Goal: Information Seeking & Learning: Learn about a topic

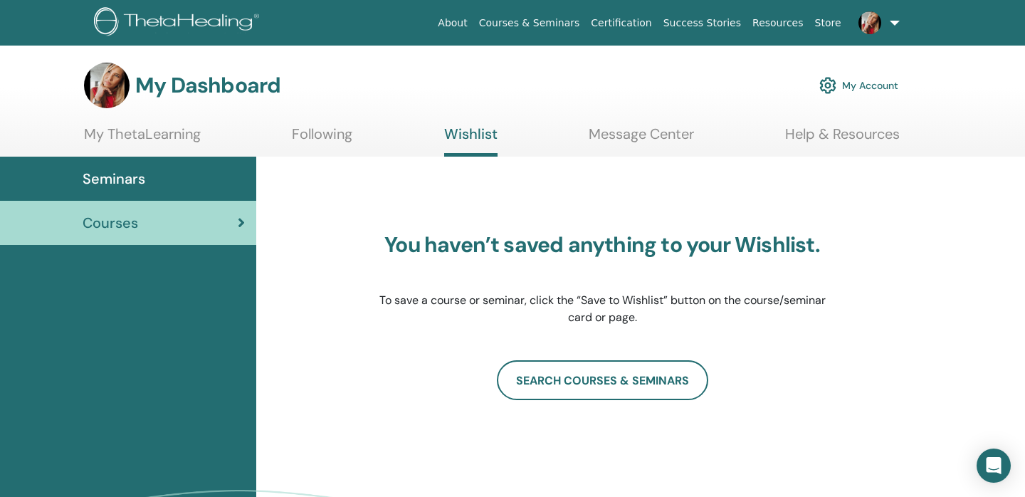
click at [861, 88] on link "My Account" at bounding box center [859, 85] width 79 height 31
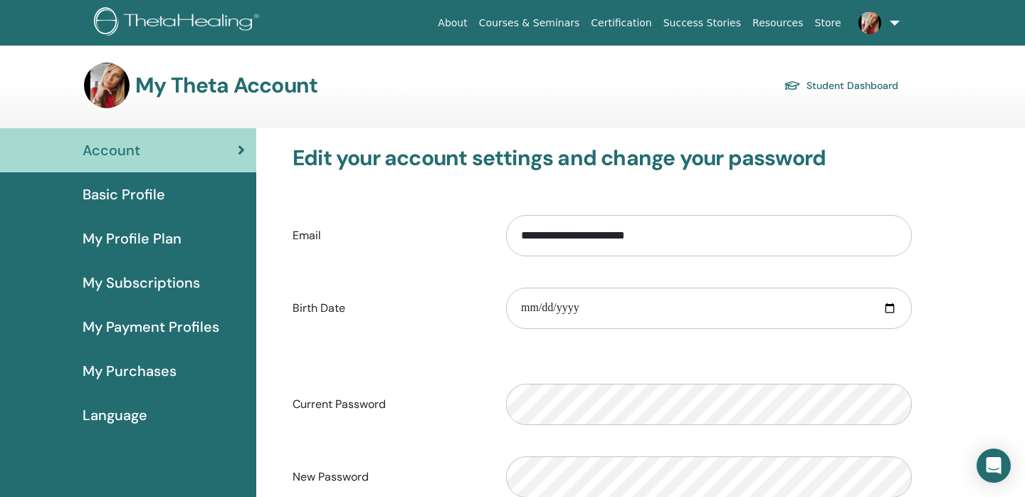
click at [892, 21] on link at bounding box center [876, 23] width 58 height 46
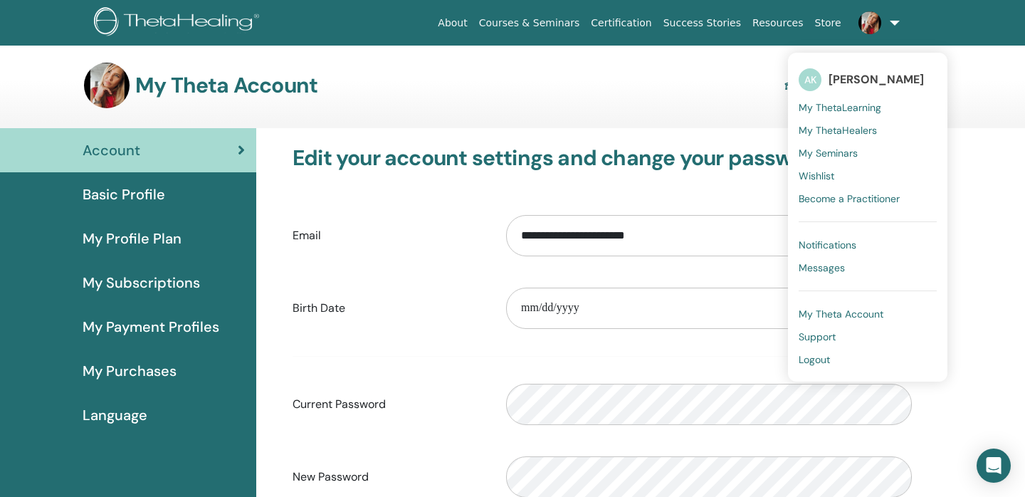
click at [839, 108] on span "My ThetaLearning" at bounding box center [840, 107] width 83 height 13
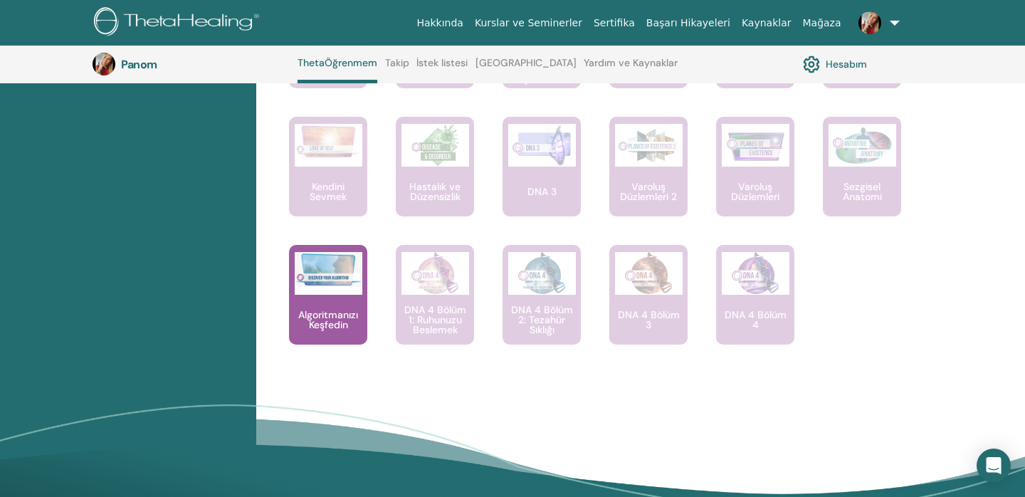
scroll to position [1066, 0]
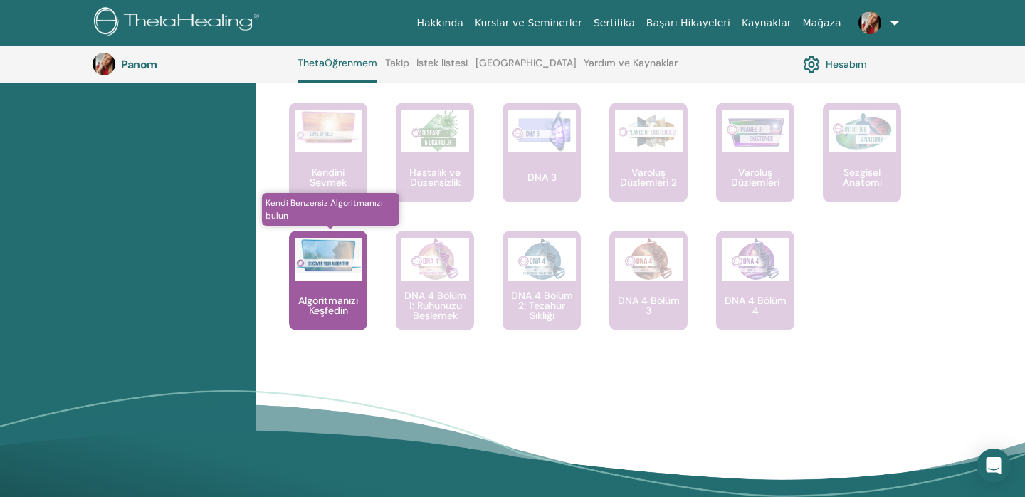
click at [331, 315] on p "Algoritmanızı Keşfedin" at bounding box center [328, 306] width 78 height 20
click at [335, 273] on img at bounding box center [329, 255] width 68 height 35
click at [338, 315] on p "Algoritmanızı Keşfedin" at bounding box center [328, 306] width 78 height 20
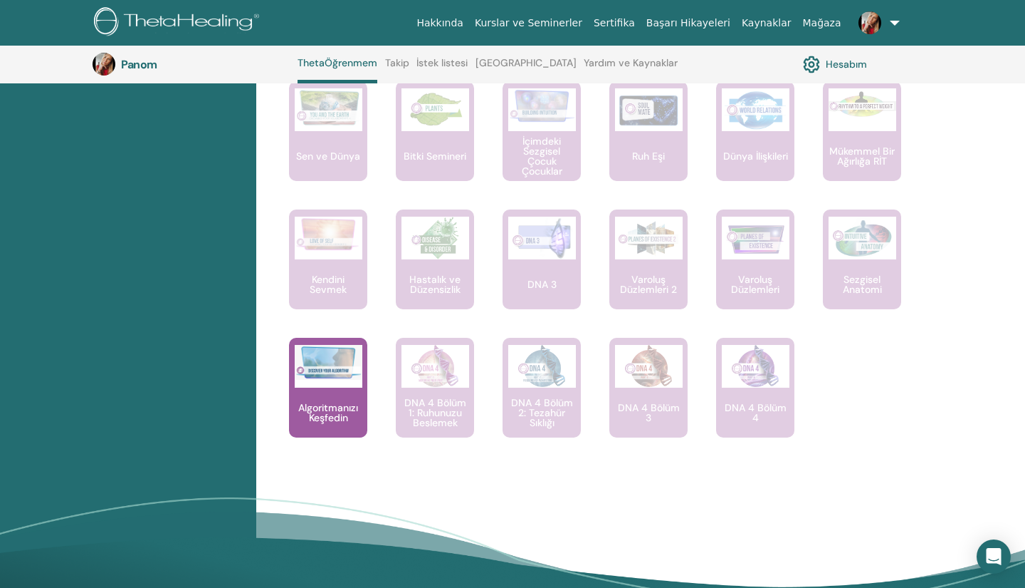
scroll to position [945, 0]
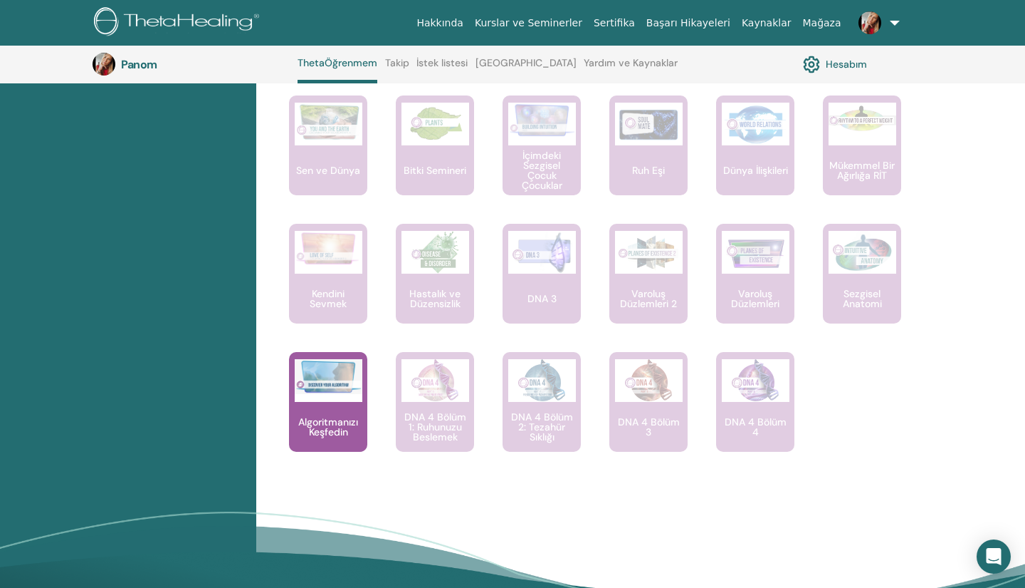
click at [642, 62] on link "Yardım ve Kaynaklar" at bounding box center [631, 68] width 94 height 23
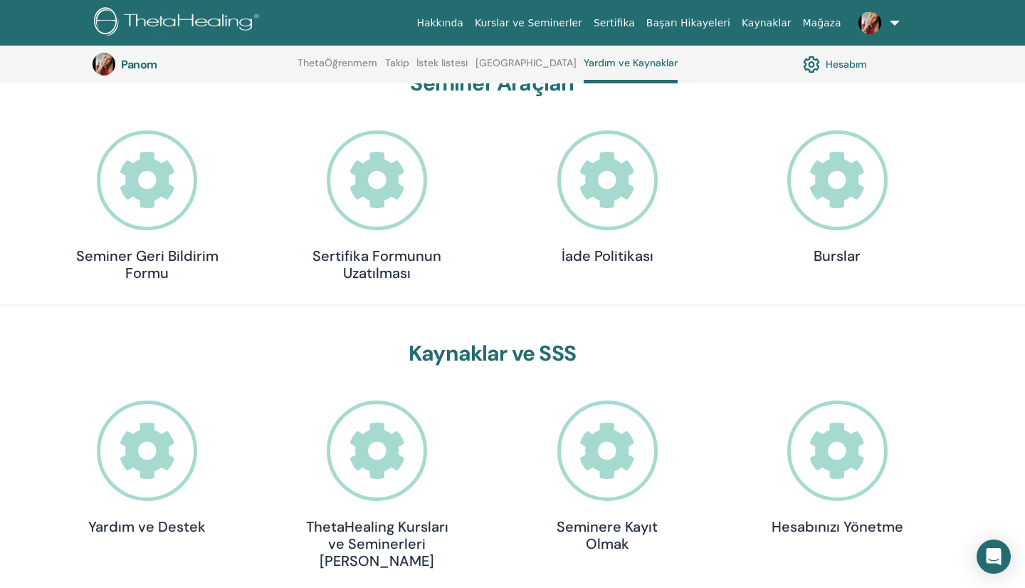
scroll to position [160, 0]
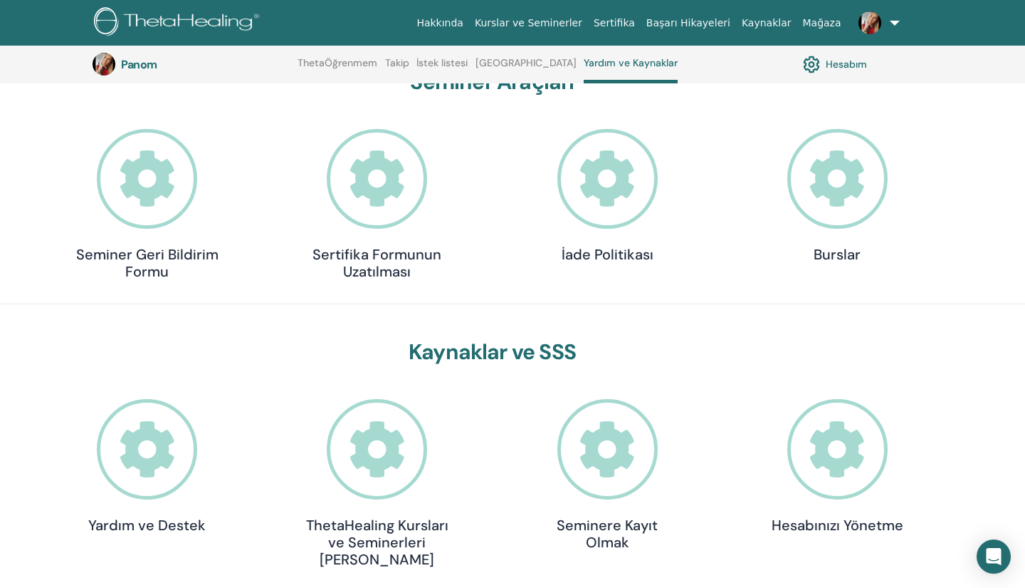
click at [839, 207] on icon at bounding box center [838, 179] width 100 height 100
click at [833, 254] on h4 "Burslar" at bounding box center [837, 254] width 142 height 17
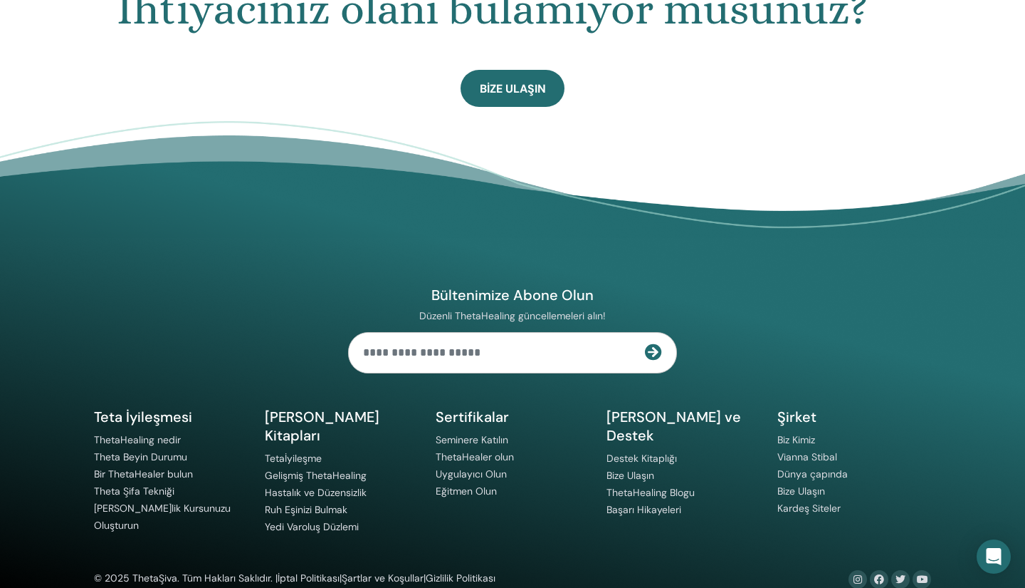
scroll to position [923, 0]
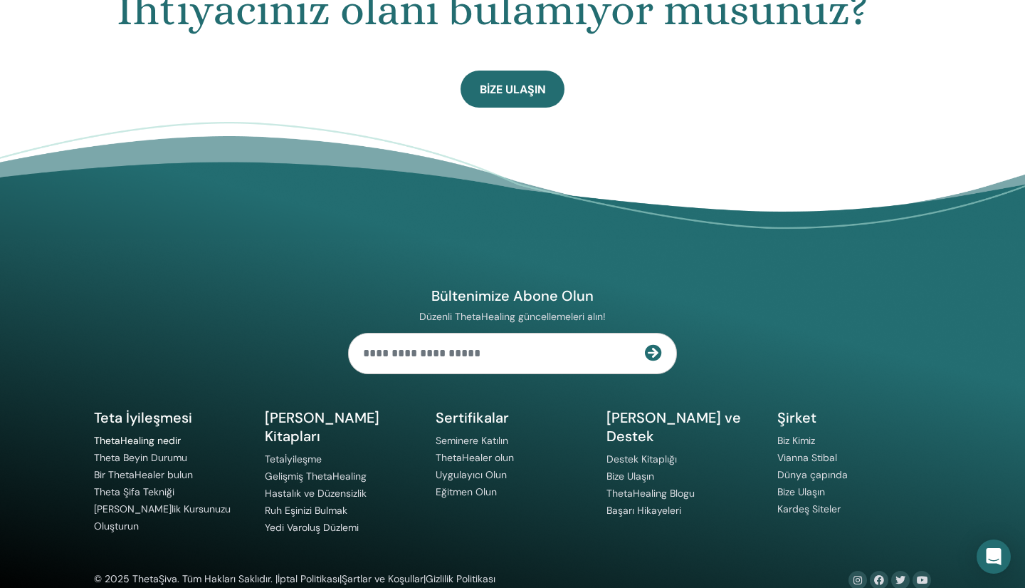
click at [137, 434] on link "ThetaHealing nedir" at bounding box center [137, 440] width 87 height 13
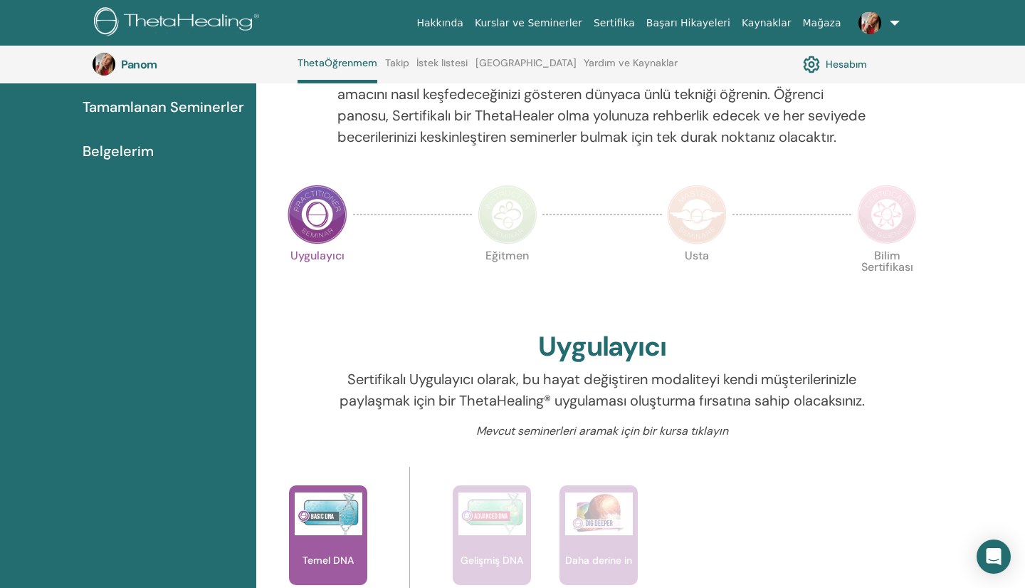
scroll to position [195, 0]
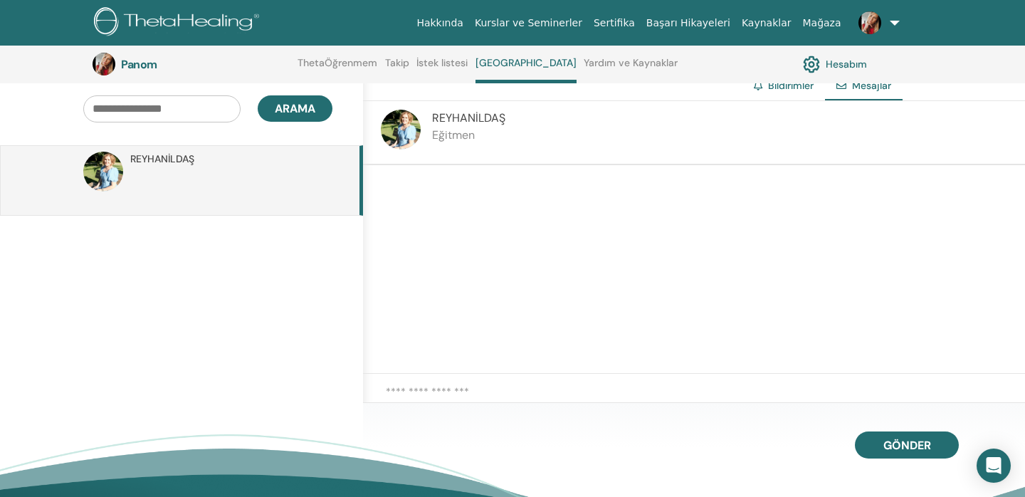
scroll to position [121, 0]
click at [346, 63] on link "ThetaÖğrenmem" at bounding box center [338, 68] width 80 height 23
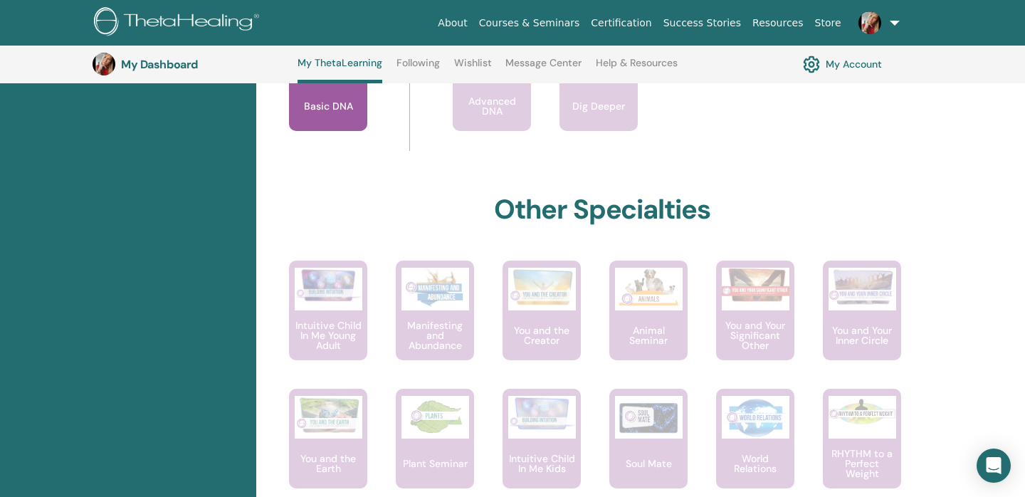
scroll to position [682, 0]
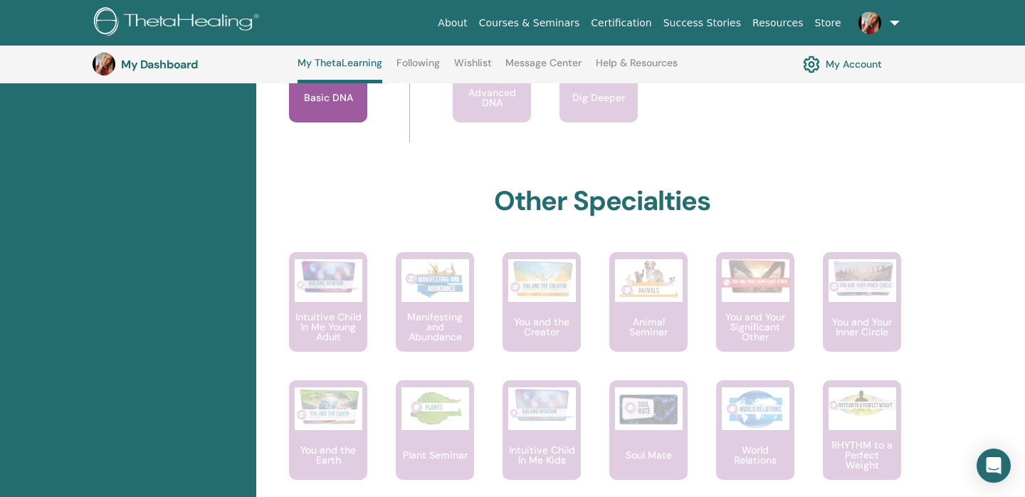
click at [328, 102] on p "Basic DNA" at bounding box center [328, 98] width 61 height 10
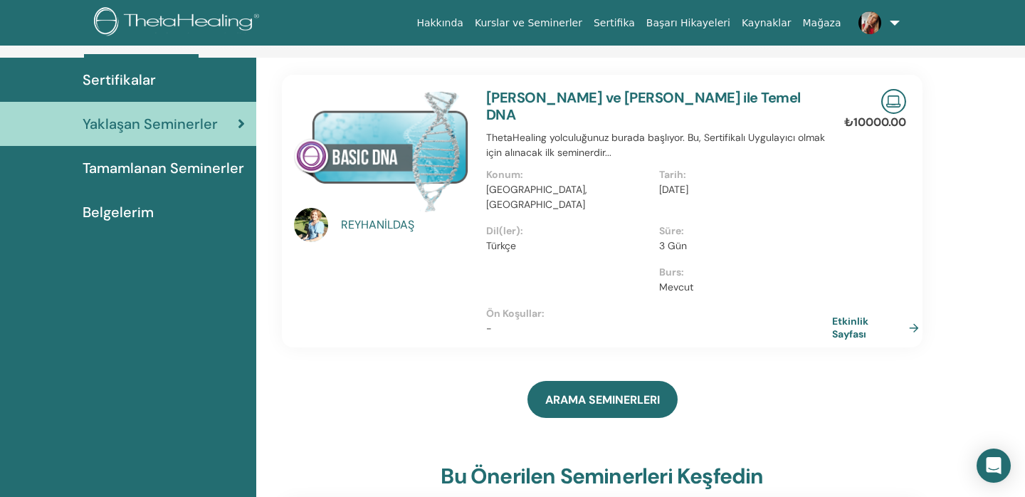
scroll to position [115, 0]
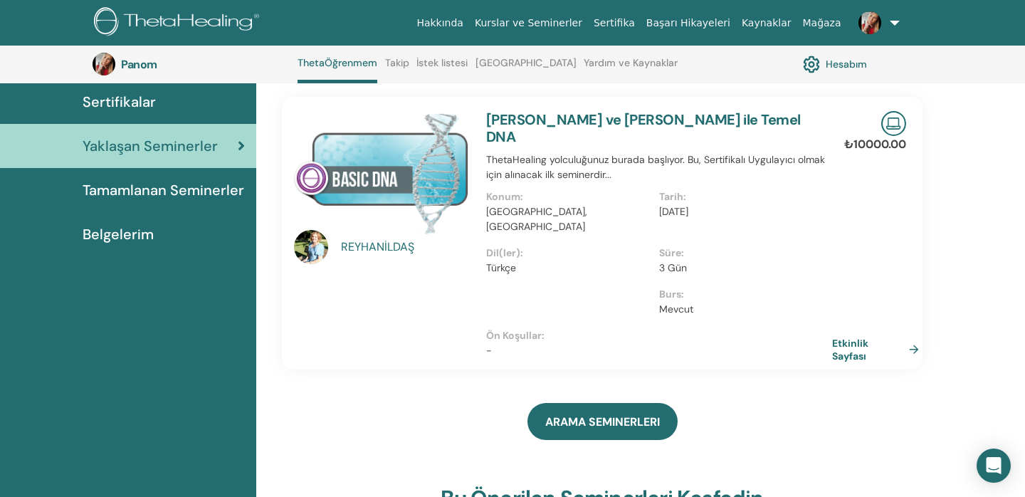
click at [377, 244] on div "[PERSON_NAME]" at bounding box center [407, 247] width 132 height 17
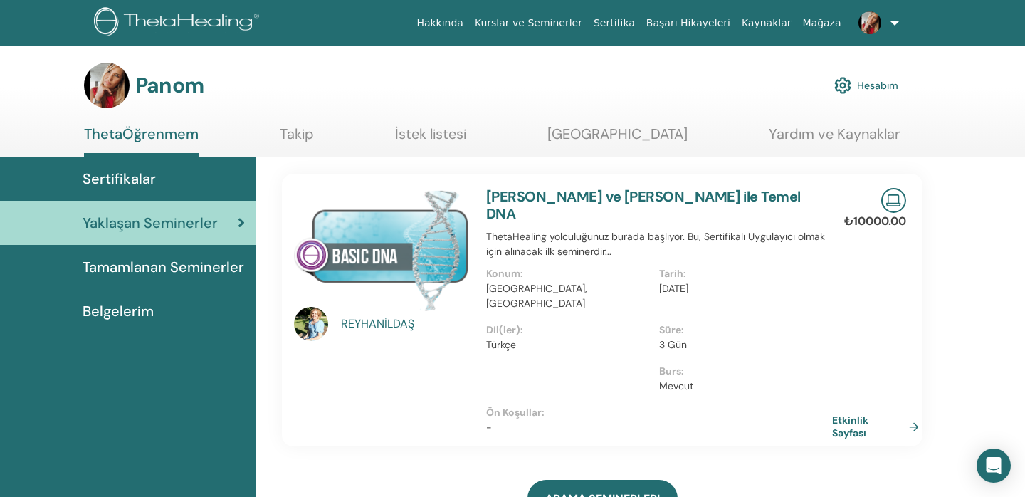
click at [313, 329] on img at bounding box center [311, 324] width 34 height 34
click at [843, 414] on link "Etkinlik Sayfası" at bounding box center [881, 427] width 93 height 26
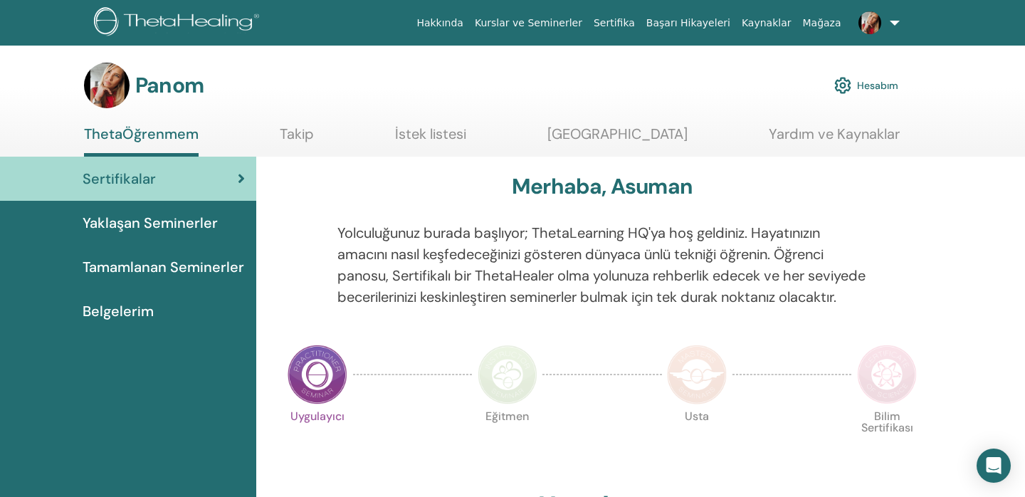
click at [897, 24] on link at bounding box center [876, 23] width 58 height 46
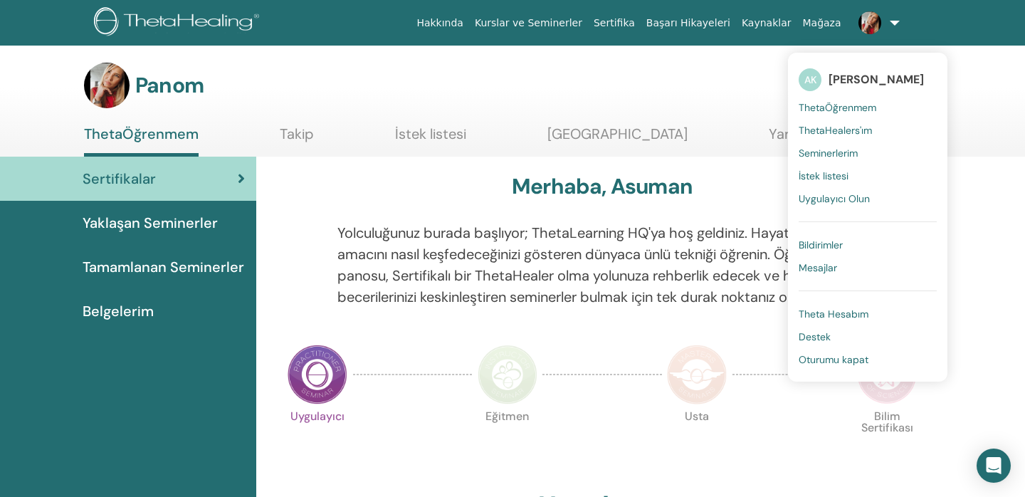
click at [837, 129] on span "ThetaHealers'ım" at bounding box center [835, 130] width 73 height 13
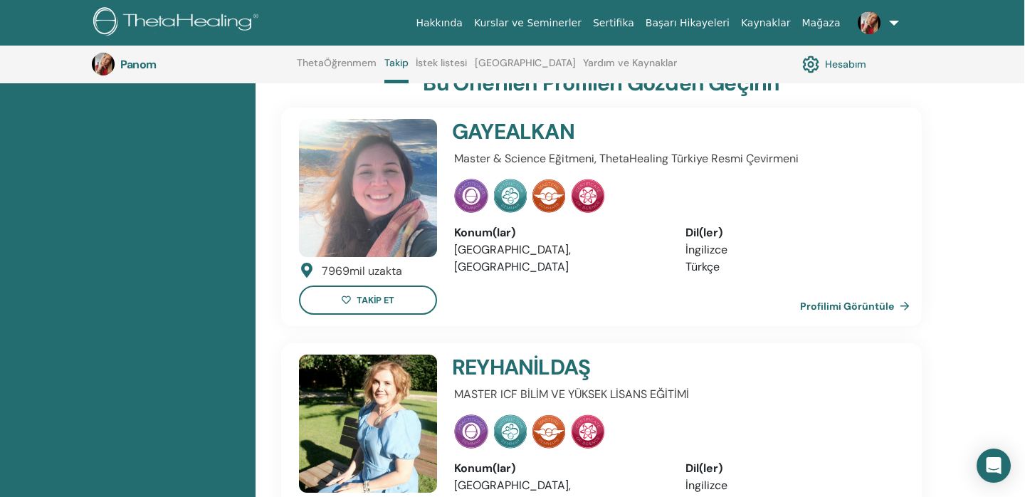
scroll to position [532, 1]
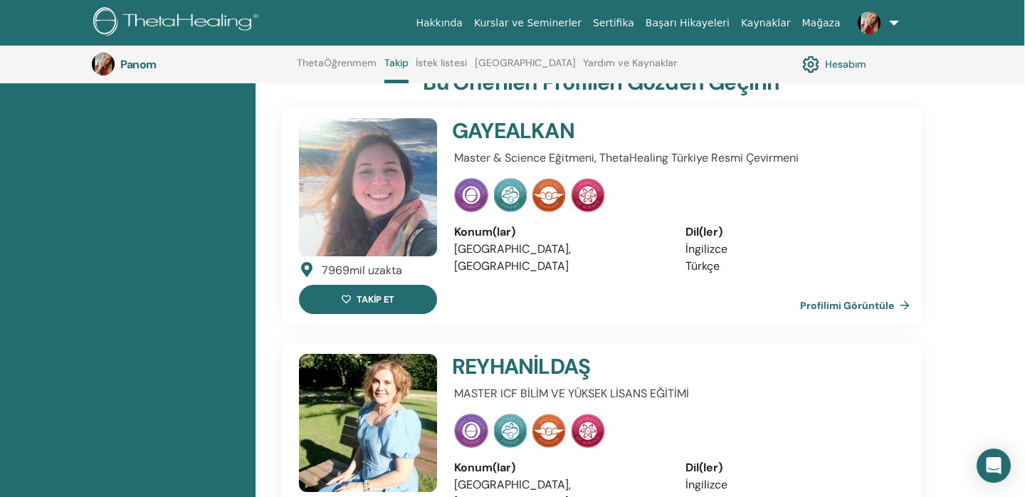
click at [383, 285] on button "TAKİP ET" at bounding box center [368, 299] width 138 height 29
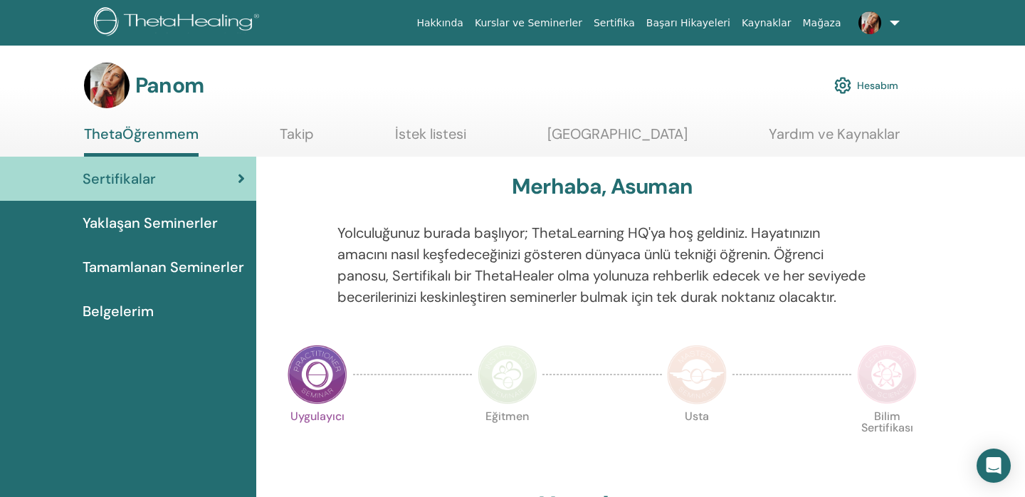
click at [892, 21] on link at bounding box center [876, 23] width 58 height 46
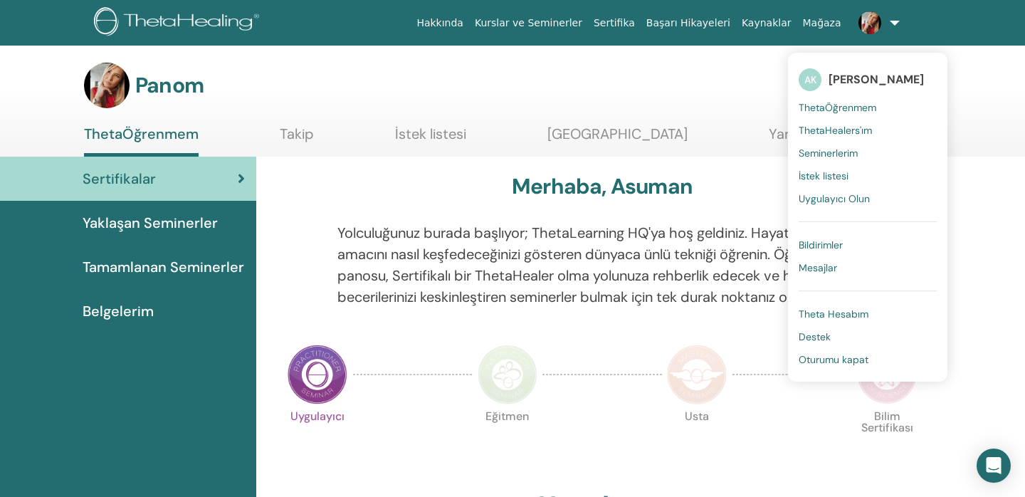
click at [837, 199] on span "Uygulayıcı Olun" at bounding box center [834, 198] width 71 height 13
